Goal: Navigation & Orientation: Understand site structure

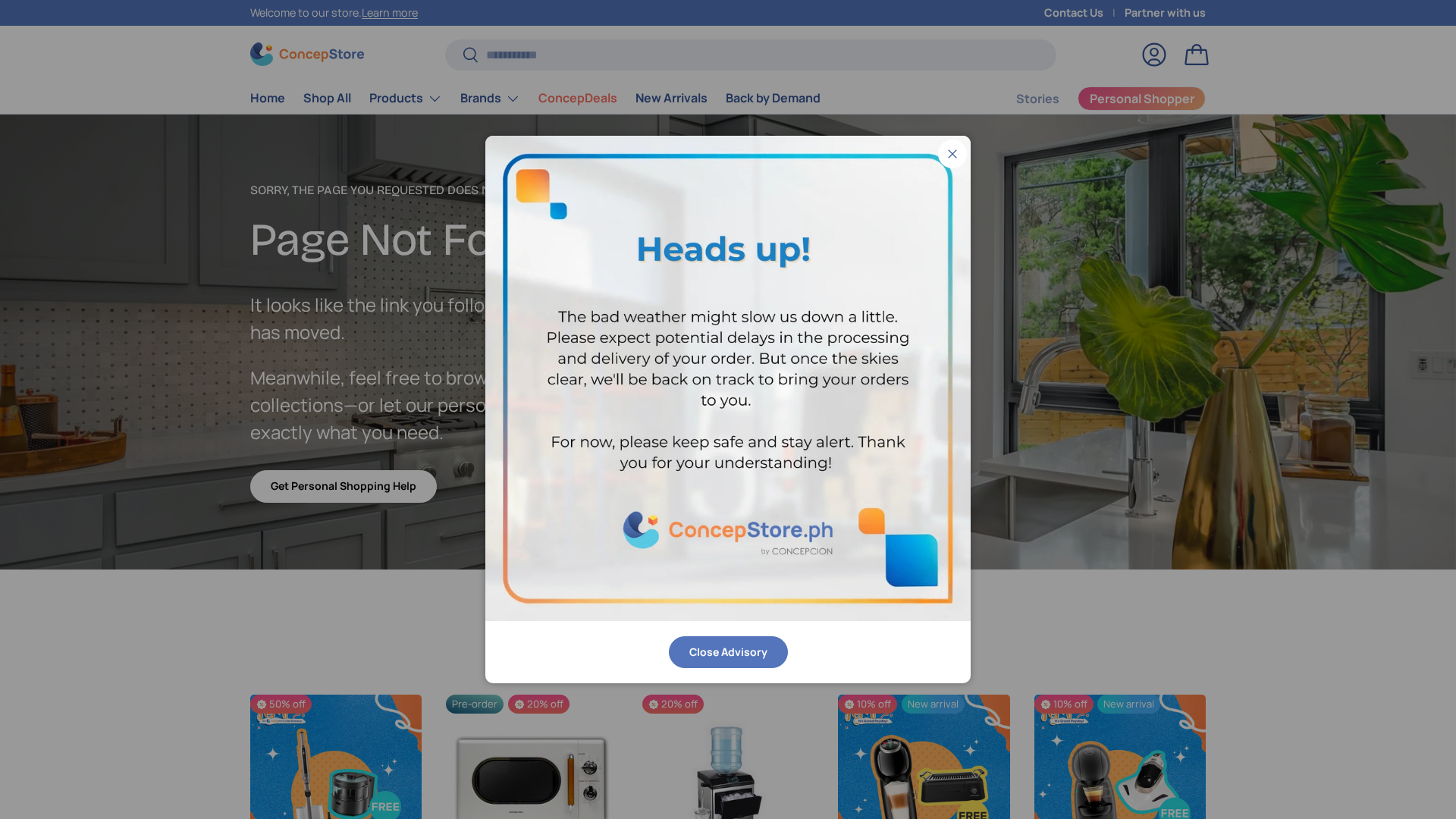
scroll to position [2636, 6201]
